Goal: Navigation & Orientation: Find specific page/section

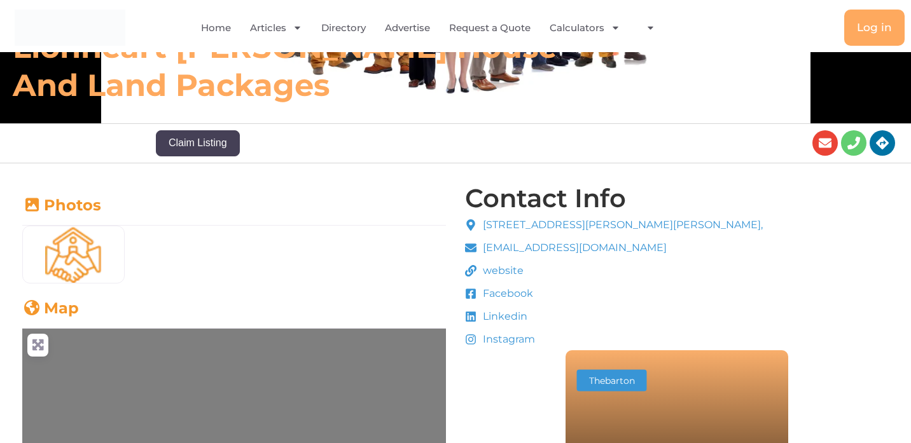
scroll to position [198, 0]
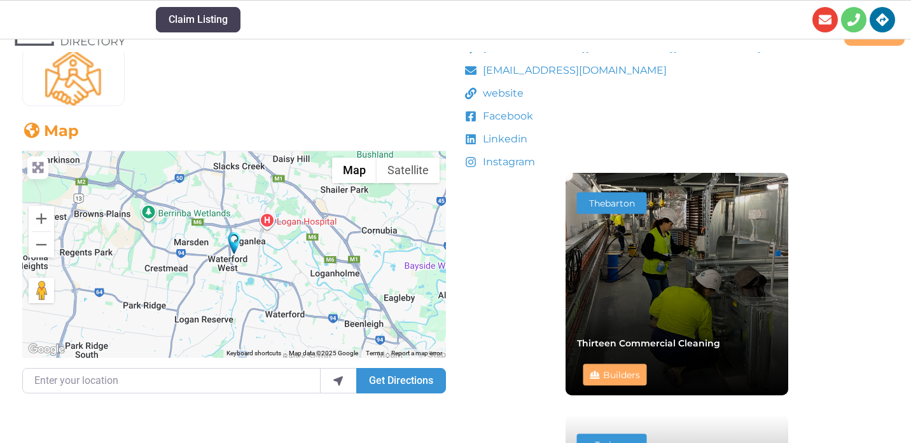
scroll to position [373, 0]
